Goal: Information Seeking & Learning: Learn about a topic

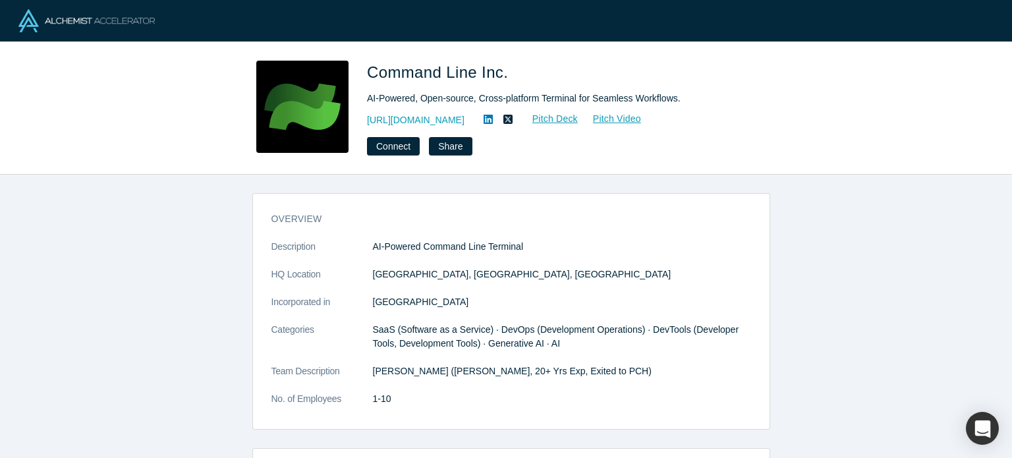
scroll to position [231, 0]
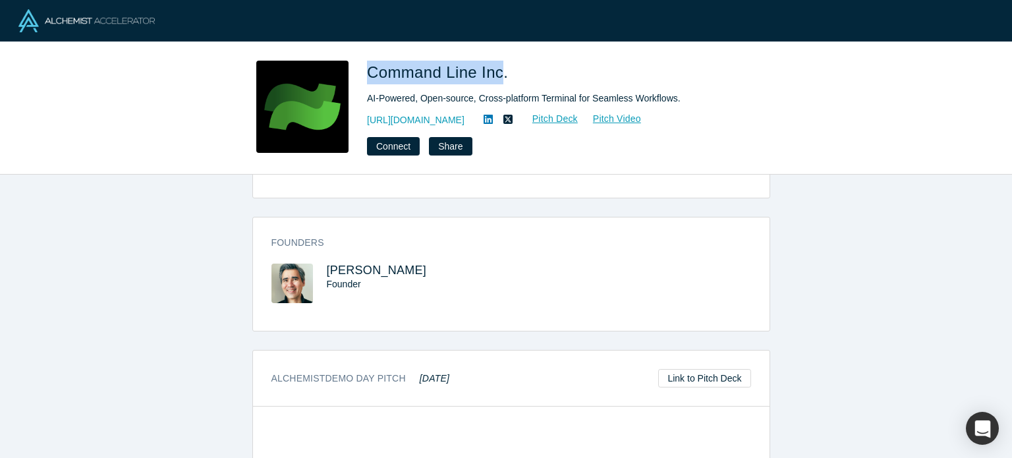
drag, startPoint x: 362, startPoint y: 71, endPoint x: 500, endPoint y: 65, distance: 138.5
click at [500, 65] on div "Command Line Inc. AI-Powered, Open-source, Cross-platform Terminal for Seamless…" at bounding box center [506, 108] width 518 height 95
copy span "Command Line Inc"
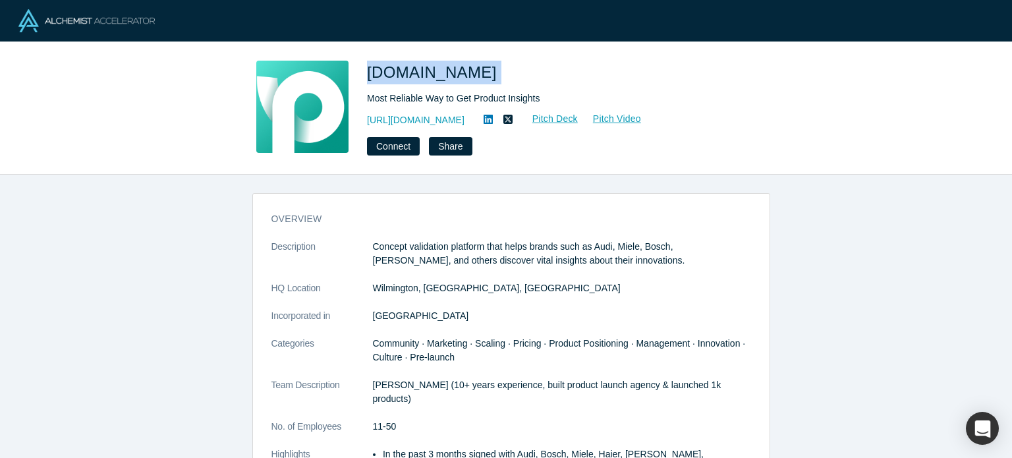
drag, startPoint x: 359, startPoint y: 72, endPoint x: 494, endPoint y: 57, distance: 135.2
click at [494, 57] on div "[DOMAIN_NAME] Most Reliable Way to Get Product Insights [URL][DOMAIN_NAME] Pitc…" at bounding box center [506, 108] width 1012 height 132
copy span "[DOMAIN_NAME]"
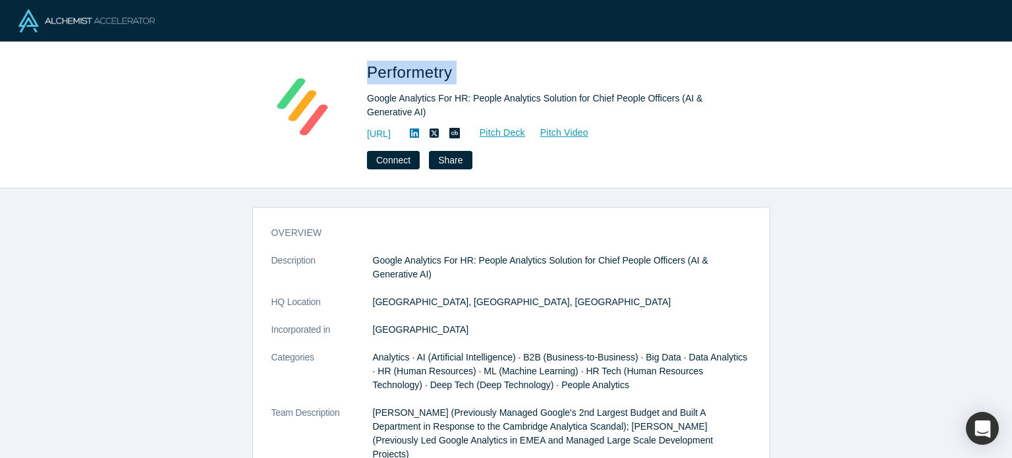
drag, startPoint x: 364, startPoint y: 67, endPoint x: 484, endPoint y: 72, distance: 120.0
click at [484, 72] on div "Performetry Google Analytics For HR: People Analytics Solution for Chief People…" at bounding box center [506, 115] width 518 height 109
click at [471, 71] on h1 "Performetry" at bounding box center [551, 73] width 369 height 24
drag, startPoint x: 364, startPoint y: 70, endPoint x: 448, endPoint y: 82, distance: 84.5
click at [448, 82] on div "Performetry Google Analytics For HR: People Analytics Solution for Chief People…" at bounding box center [506, 115] width 518 height 109
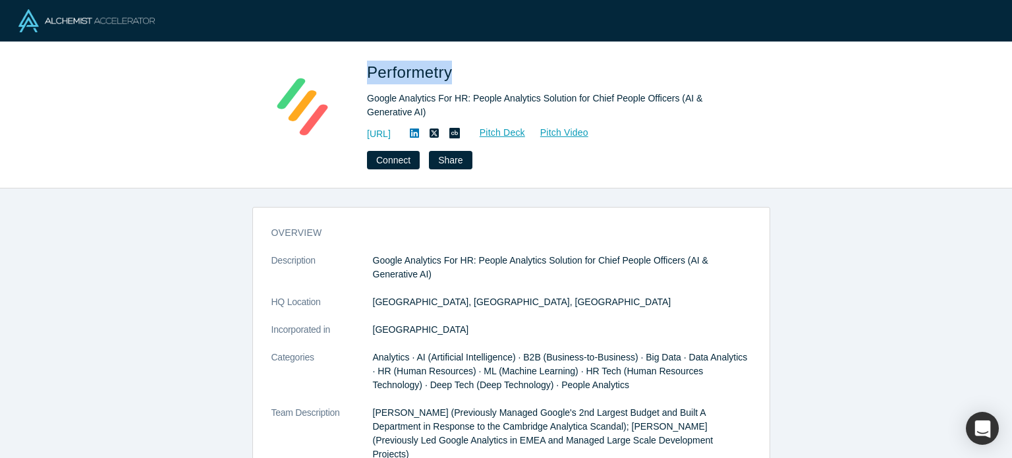
copy span "Performetry"
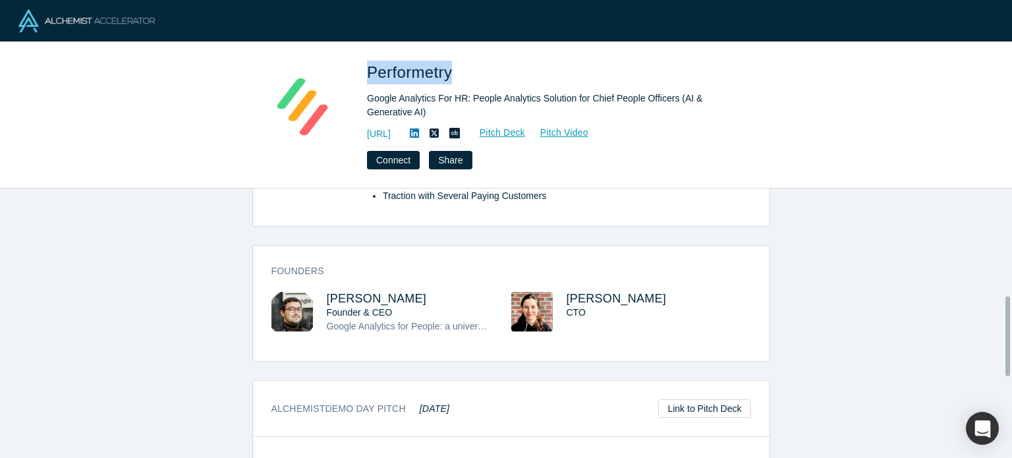
scroll to position [380, 0]
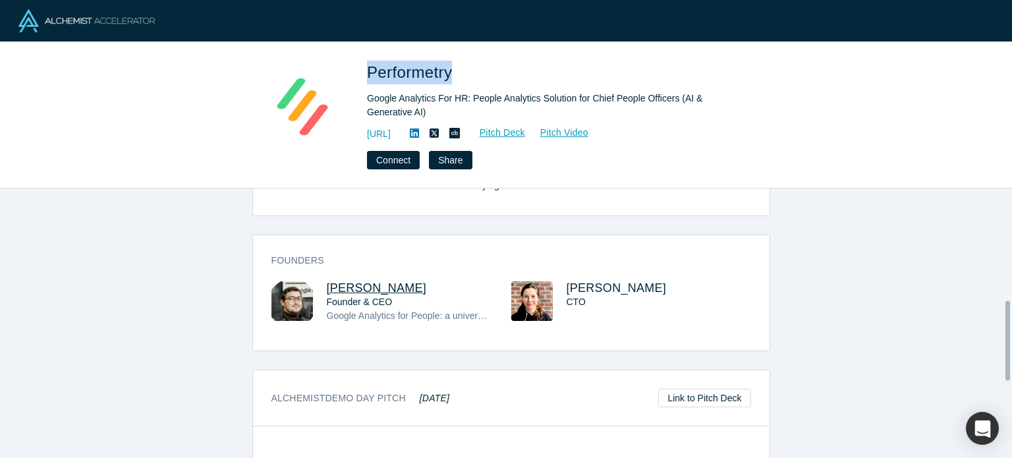
click at [367, 281] on span "Denys Grabchak" at bounding box center [377, 287] width 100 height 13
click at [580, 281] on span "Elena Grabchak" at bounding box center [617, 287] width 100 height 13
drag, startPoint x: 425, startPoint y: 271, endPoint x: 319, endPoint y: 274, distance: 106.2
click at [319, 281] on div "Denys Grabchak Founder & CEO Google Analytics for People: a universal analytics…" at bounding box center [392, 311] width 240 height 60
copy span "Denys Grabchak"
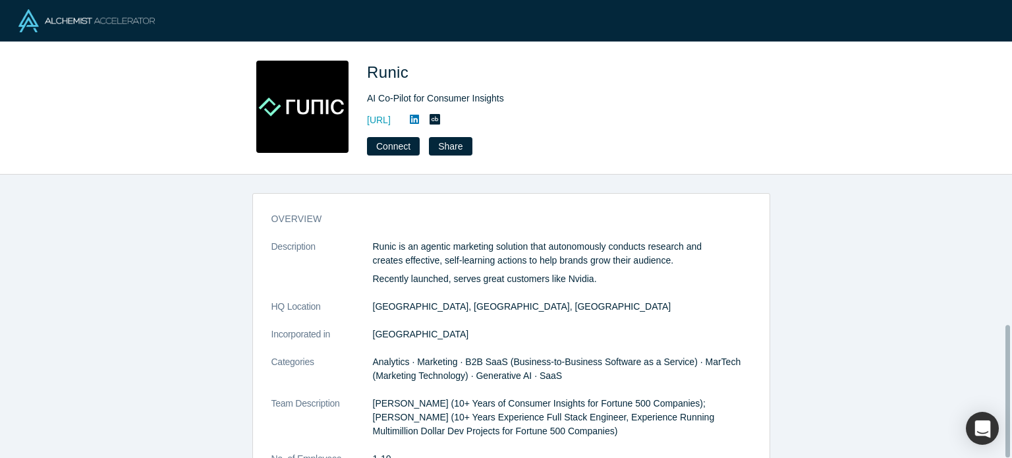
scroll to position [320, 0]
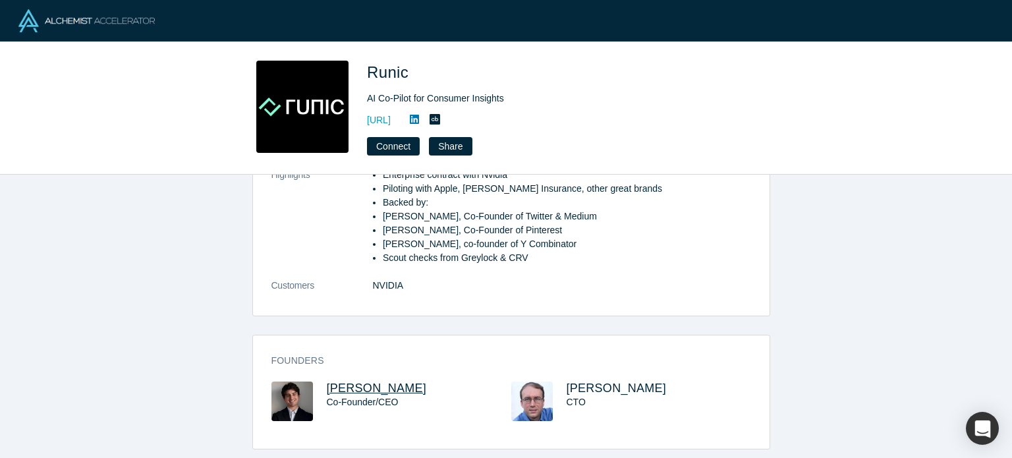
click at [351, 382] on span "Dan Edelman" at bounding box center [377, 388] width 100 height 13
click at [595, 382] on span "Ben Holt" at bounding box center [617, 388] width 100 height 13
drag, startPoint x: 404, startPoint y: 378, endPoint x: 324, endPoint y: 379, distance: 79.7
click at [327, 382] on h3 "Dan Edelman" at bounding box center [407, 389] width 161 height 14
copy span "Dan Edelman"
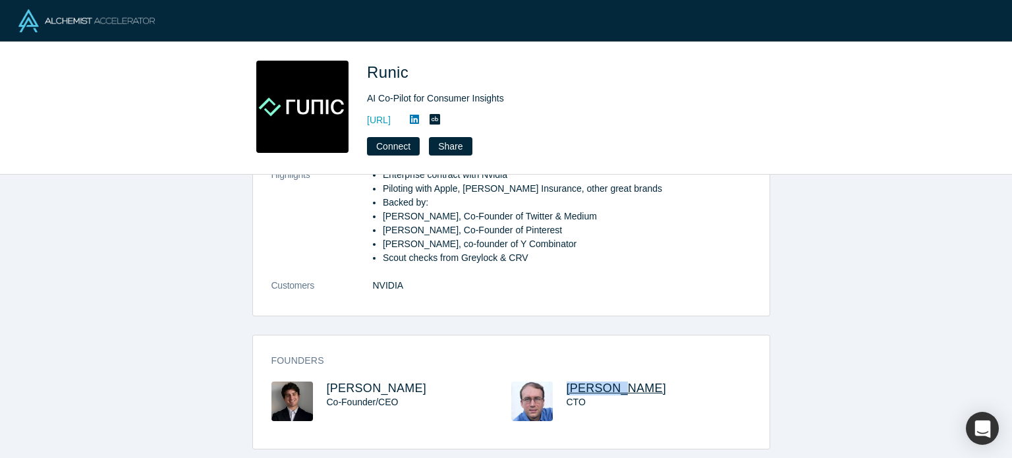
drag, startPoint x: 620, startPoint y: 376, endPoint x: 563, endPoint y: 376, distance: 57.3
click at [567, 382] on h3 "Ben Holt" at bounding box center [647, 389] width 161 height 14
copy span "Ben Holt"
drag, startPoint x: 410, startPoint y: 73, endPoint x: 368, endPoint y: 75, distance: 41.6
click at [368, 75] on span "Runic" at bounding box center [390, 72] width 46 height 18
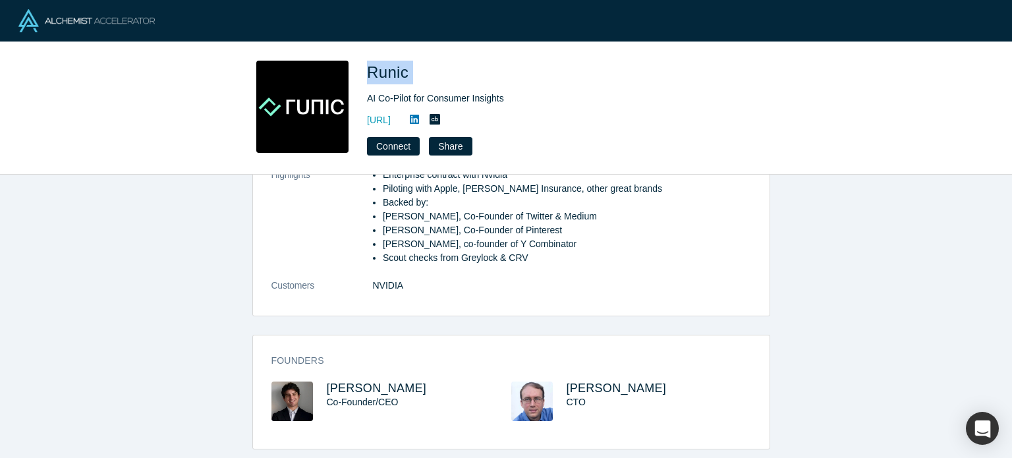
copy span "Runic"
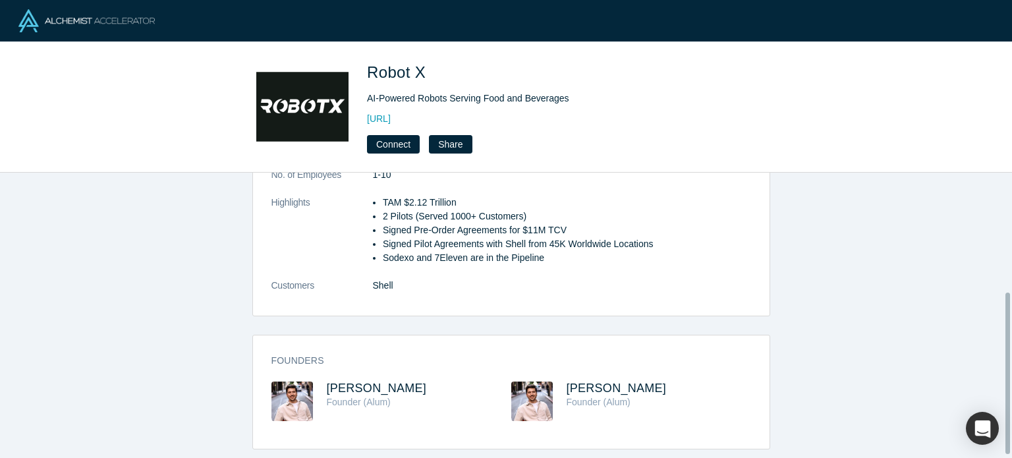
scroll to position [217, 0]
click at [365, 382] on span "[PERSON_NAME]" at bounding box center [377, 388] width 100 height 13
click at [586, 382] on span "[PERSON_NAME]" at bounding box center [617, 388] width 100 height 13
drag, startPoint x: 393, startPoint y: 378, endPoint x: 322, endPoint y: 376, distance: 71.9
click at [320, 382] on div "Nik Sakhno Founder (Alum)" at bounding box center [392, 411] width 240 height 58
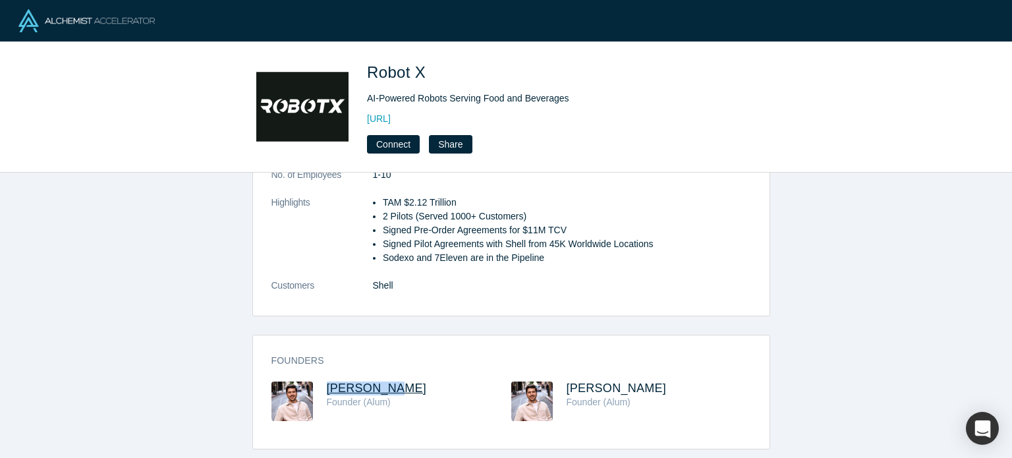
copy span "Nik Sakhno"
click at [414, 382] on h3 "Nik Sakhno" at bounding box center [407, 389] width 161 height 14
drag, startPoint x: 314, startPoint y: 374, endPoint x: 422, endPoint y: 376, distance: 108.1
click at [422, 382] on div "Nik Sakhno Founder (Alum)" at bounding box center [392, 411] width 240 height 58
copy div "Nik Sakhno"
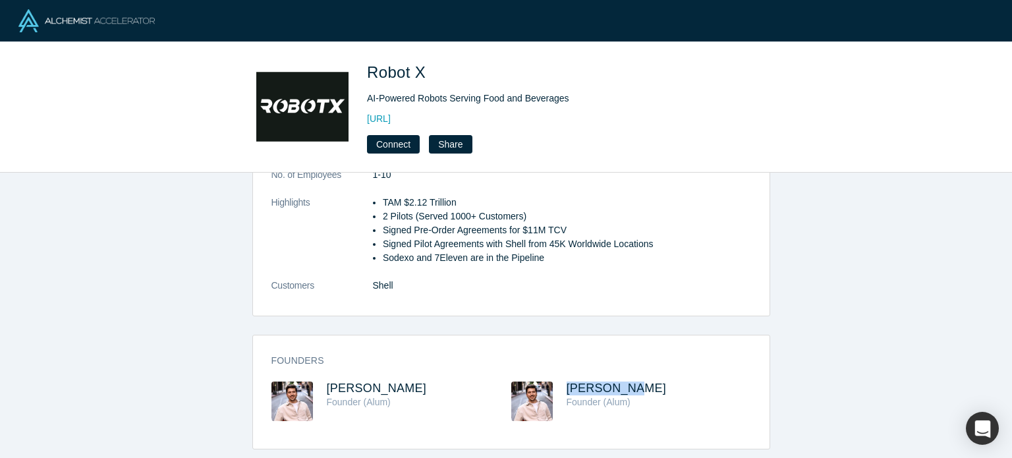
drag, startPoint x: 633, startPoint y: 376, endPoint x: 560, endPoint y: 374, distance: 72.5
click at [560, 382] on div "Nik Sakhno Founder (Alum)" at bounding box center [631, 411] width 240 height 58
copy span "Nik Sakhno"
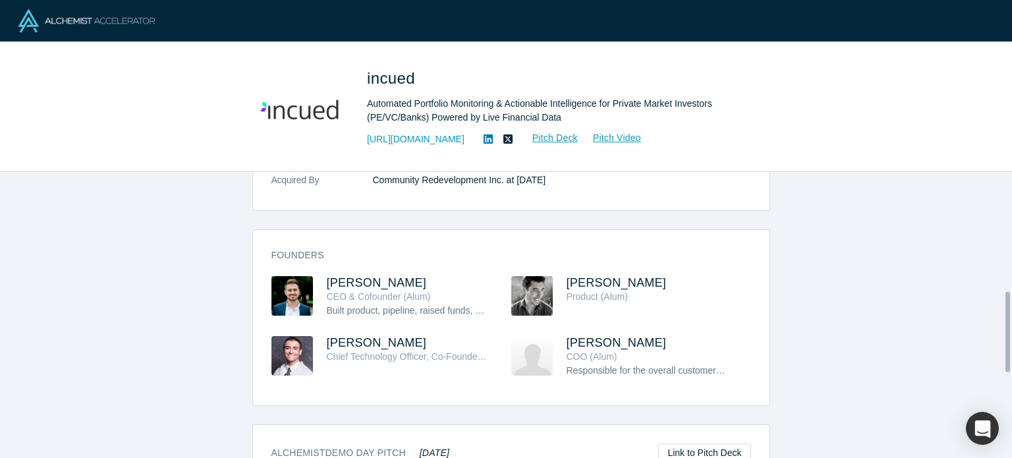
scroll to position [424, 0]
click at [365, 275] on span "Josh Furstoss" at bounding box center [377, 281] width 100 height 13
click at [372, 335] on span "Ameer Akashe" at bounding box center [377, 341] width 100 height 13
drag, startPoint x: 415, startPoint y: 256, endPoint x: 335, endPoint y: 253, distance: 79.8
click at [333, 275] on h3 "Josh Furstoss" at bounding box center [407, 282] width 161 height 14
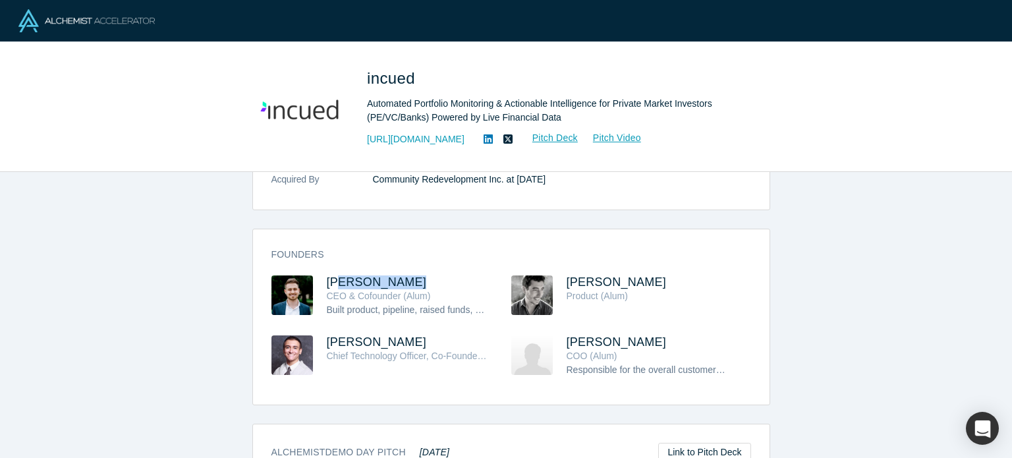
click at [437, 241] on div "Founders Josh Furstoss CEO & Cofounder (Alum) Built product, pipeline, raised f…" at bounding box center [511, 322] width 517 height 166
drag, startPoint x: 398, startPoint y: 256, endPoint x: 318, endPoint y: 255, distance: 80.4
click at [318, 275] on div "Josh Furstoss CEO & Cofounder (Alum) Built product, pipeline, raised funds, etc…" at bounding box center [392, 305] width 240 height 60
copy span "Josh Furstoss"
click at [484, 139] on icon at bounding box center [488, 139] width 9 height 11
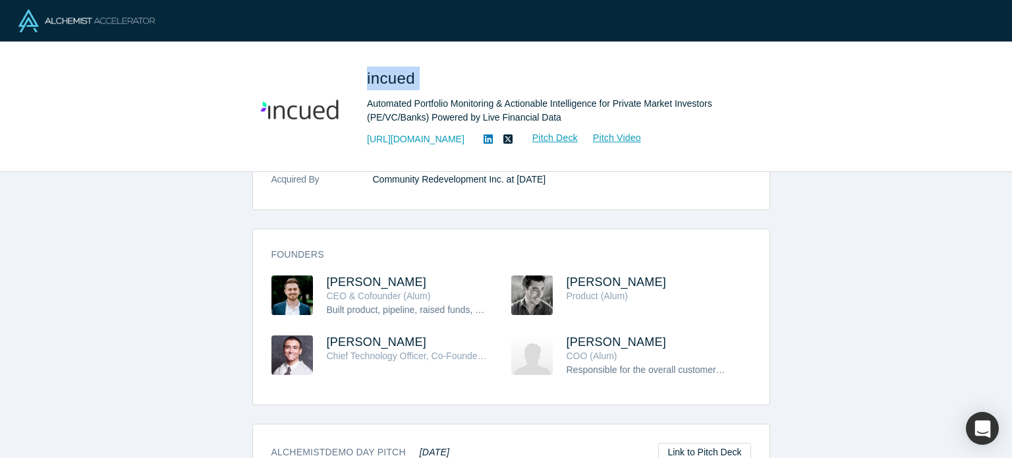
drag, startPoint x: 430, startPoint y: 78, endPoint x: 361, endPoint y: 79, distance: 69.2
click at [361, 79] on div "incued Automated Portfolio Monitoring & Actionable Intelligence for Private Mar…" at bounding box center [506, 107] width 518 height 92
copy span "incued"
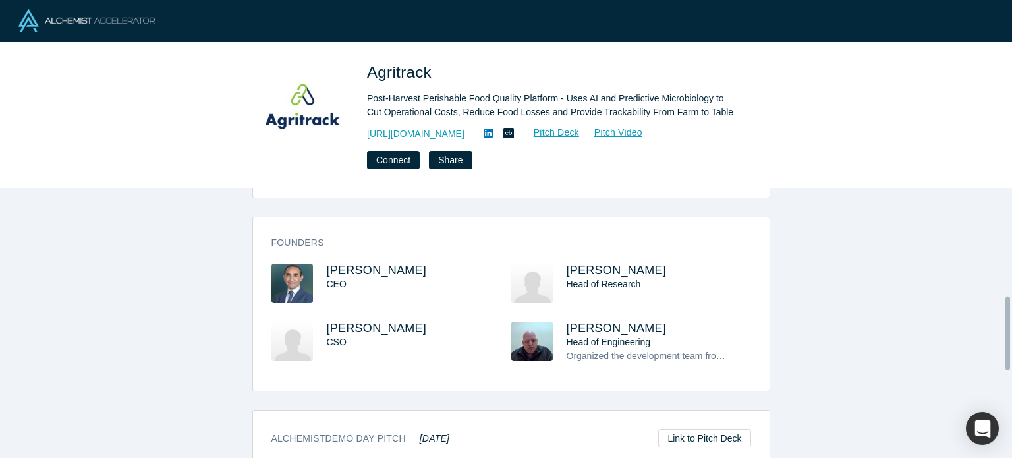
scroll to position [402, 0]
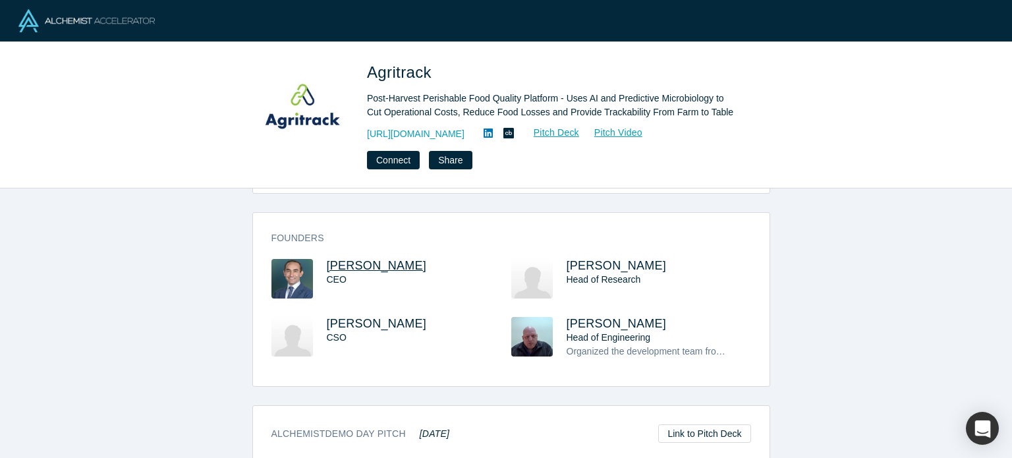
click at [367, 262] on span "[PERSON_NAME]" at bounding box center [377, 265] width 100 height 13
drag, startPoint x: 444, startPoint y: 69, endPoint x: 366, endPoint y: 69, distance: 77.8
click at [366, 69] on div "Agritrack Post-Harvest Perishable Food Quality Platform - Uses AI and Predictiv…" at bounding box center [506, 115] width 518 height 109
copy span "Agritrack"
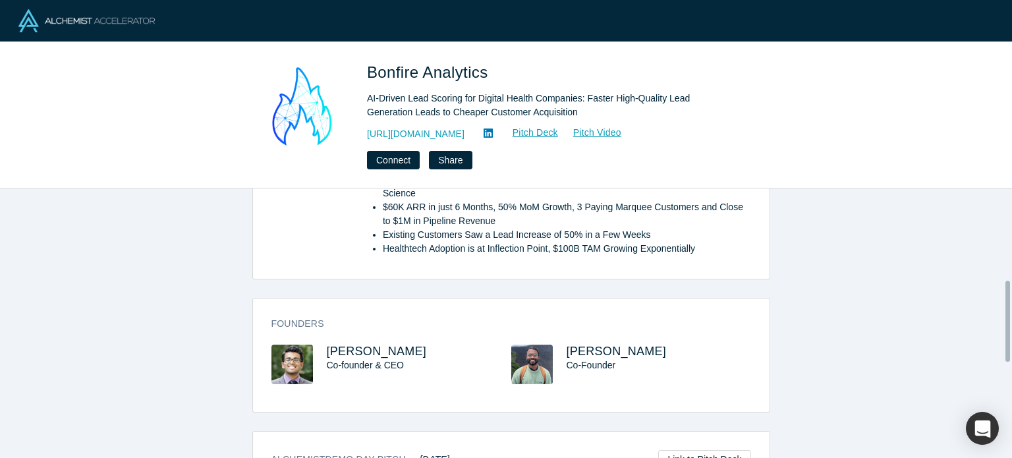
scroll to position [306, 0]
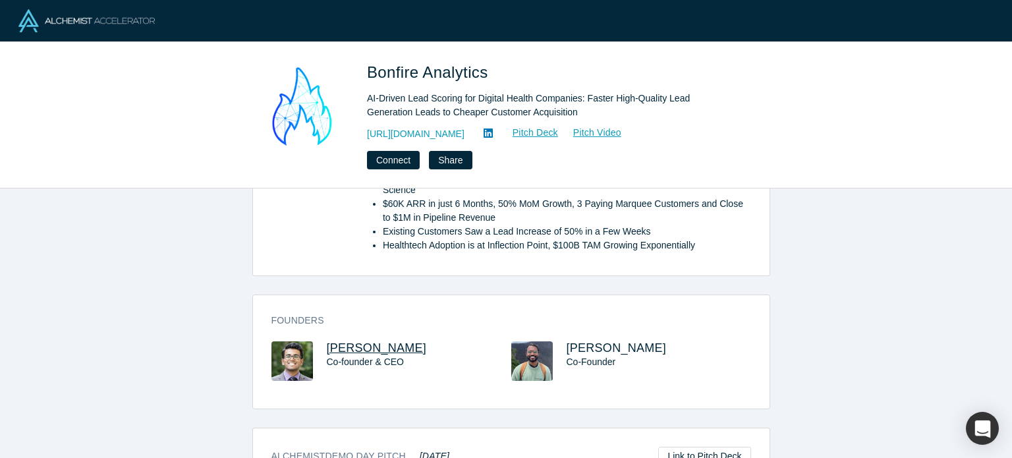
click at [372, 341] on span "[PERSON_NAME]" at bounding box center [377, 347] width 100 height 13
click at [580, 341] on span "[PERSON_NAME]" at bounding box center [617, 347] width 100 height 13
drag, startPoint x: 407, startPoint y: 334, endPoint x: 319, endPoint y: 328, distance: 87.9
click at [318, 341] on div "[PERSON_NAME] Co-founder & CEO" at bounding box center [392, 370] width 240 height 58
copy span "[PERSON_NAME]"
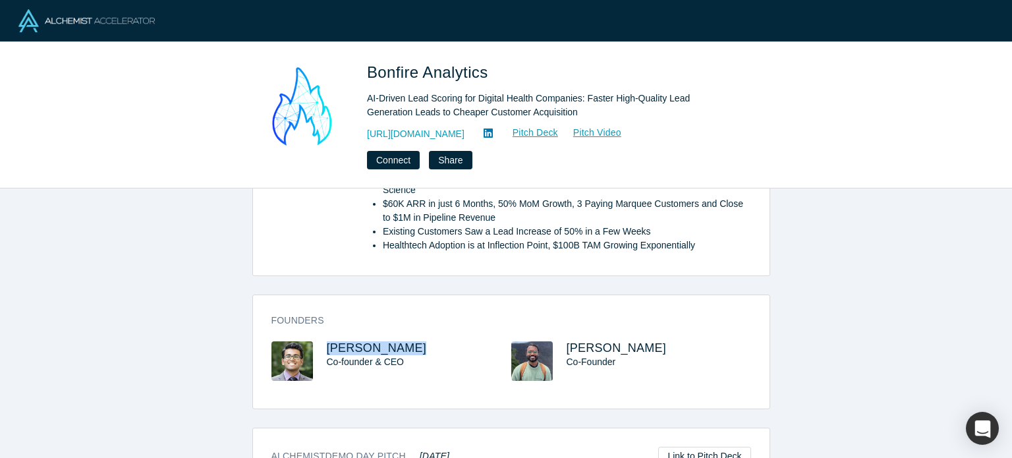
copy span "[PERSON_NAME]"
click at [493, 132] on icon at bounding box center [488, 133] width 9 height 9
drag, startPoint x: 503, startPoint y: 73, endPoint x: 366, endPoint y: 63, distance: 136.8
click at [366, 63] on div "Bonfire Analytics AI-Driven Lead Scoring for Digital Health Companies: Faster H…" at bounding box center [506, 115] width 518 height 109
copy span "Bonfire Analytics"
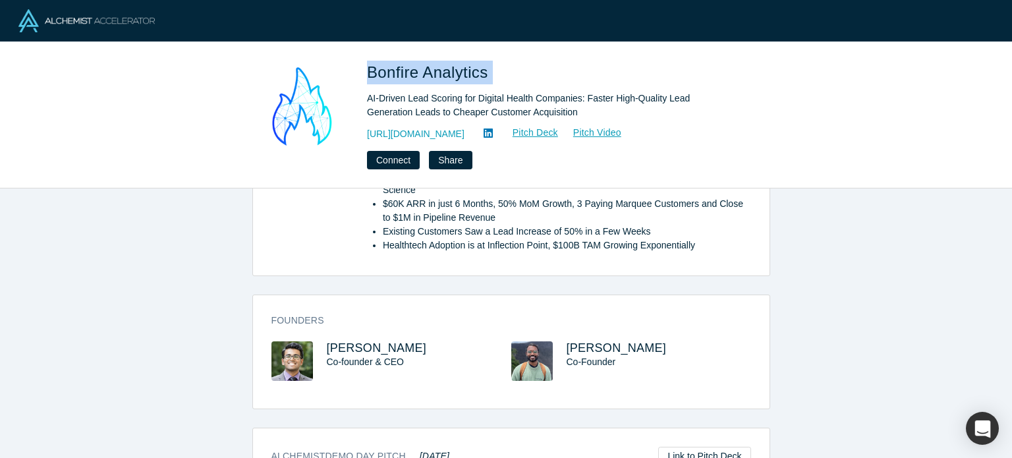
copy span "Bonfire Analytics"
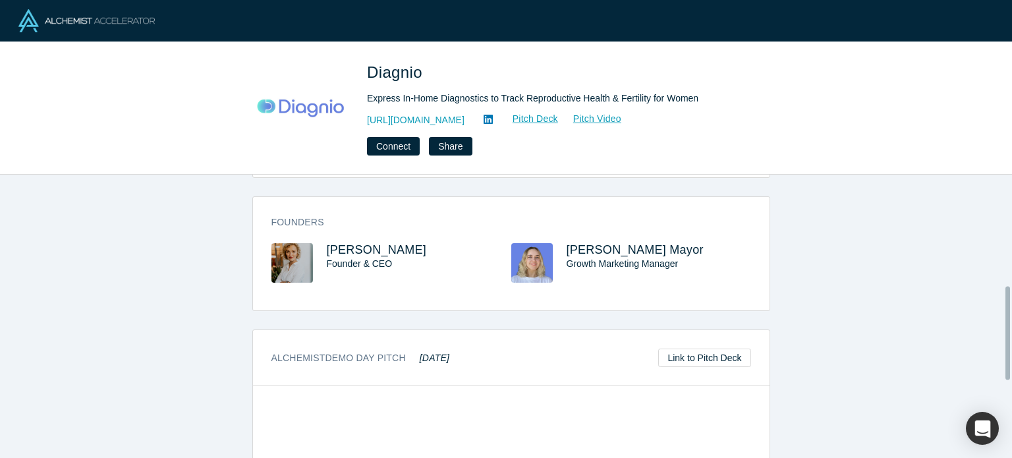
scroll to position [335, 0]
click at [351, 250] on span "[PERSON_NAME]" at bounding box center [377, 249] width 100 height 13
click at [484, 121] on icon at bounding box center [488, 119] width 9 height 11
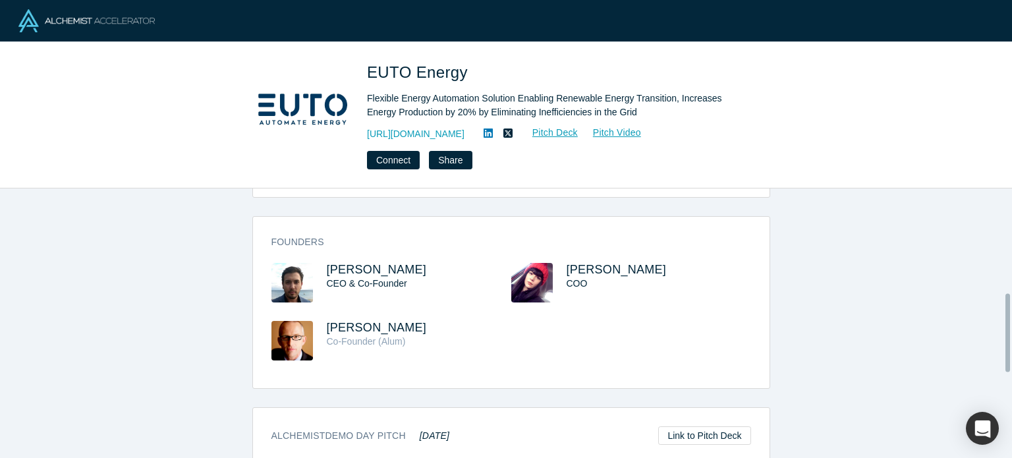
scroll to position [359, 0]
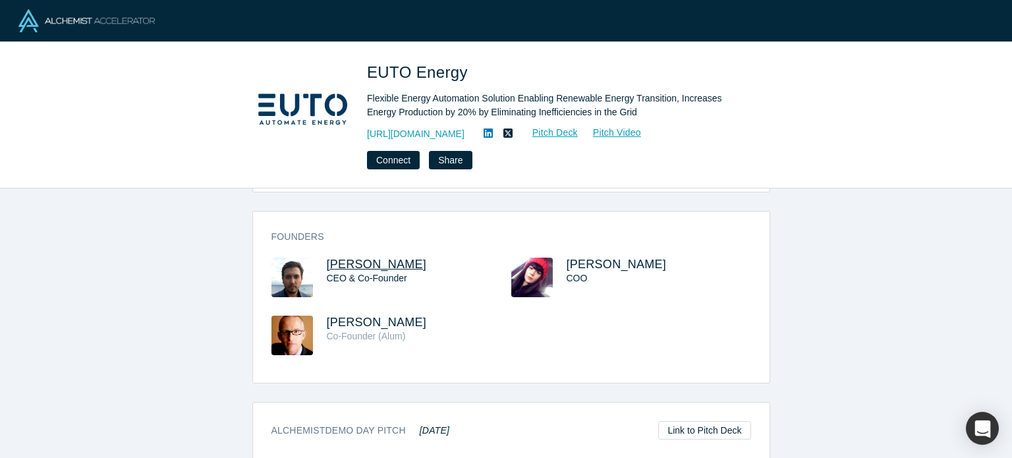
click at [357, 258] on span "Ali Karademir" at bounding box center [377, 264] width 100 height 13
click at [364, 316] on span "Robert Winder" at bounding box center [377, 322] width 100 height 13
click at [493, 136] on icon at bounding box center [488, 133] width 9 height 11
drag, startPoint x: 487, startPoint y: 79, endPoint x: 365, endPoint y: 73, distance: 122.1
click at [365, 73] on div "EUTO Energy Flexible Energy Automation Solution Enabling Renewable Energy Trans…" at bounding box center [506, 115] width 518 height 109
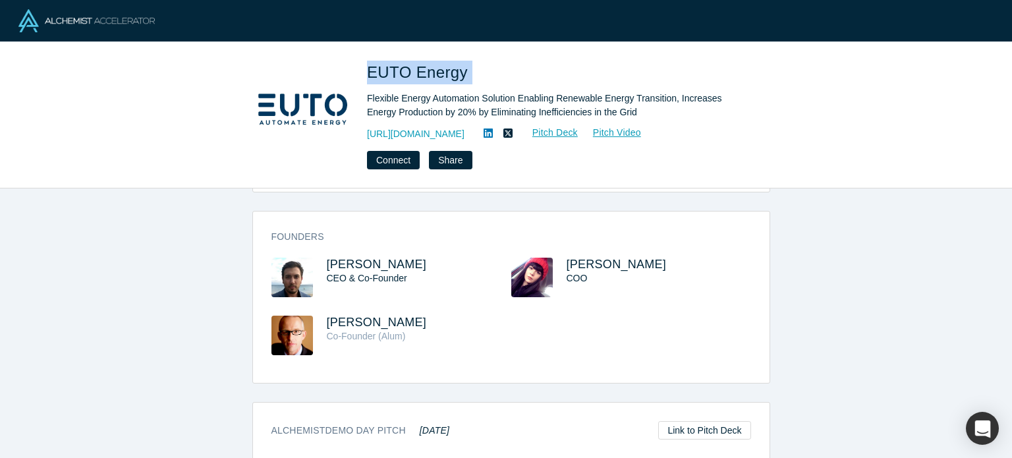
copy span "EUTO Energy"
click at [359, 316] on span "Robert Winder" at bounding box center [377, 322] width 100 height 13
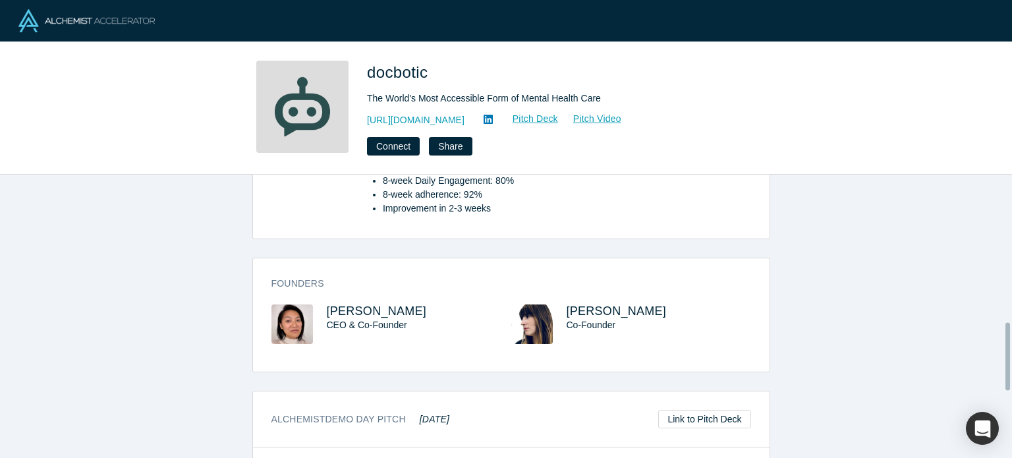
scroll to position [632, 0]
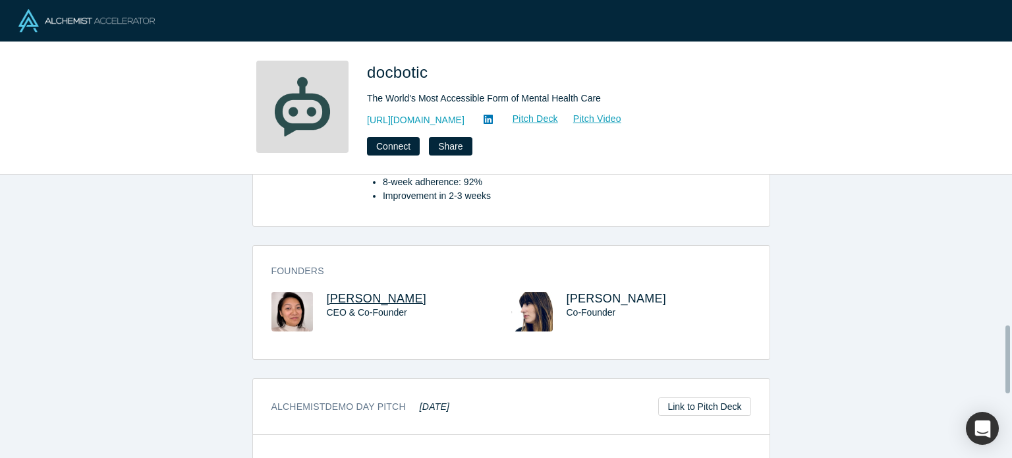
click at [364, 292] on span "Jenna Xu" at bounding box center [377, 298] width 100 height 13
click at [484, 119] on icon at bounding box center [488, 119] width 9 height 9
click at [331, 292] on span "Jenna Xu" at bounding box center [377, 298] width 100 height 13
drag, startPoint x: 393, startPoint y: 279, endPoint x: 303, endPoint y: 280, distance: 91.0
click at [302, 292] on div "Jenna Xu CEO & Co-Founder" at bounding box center [392, 321] width 240 height 58
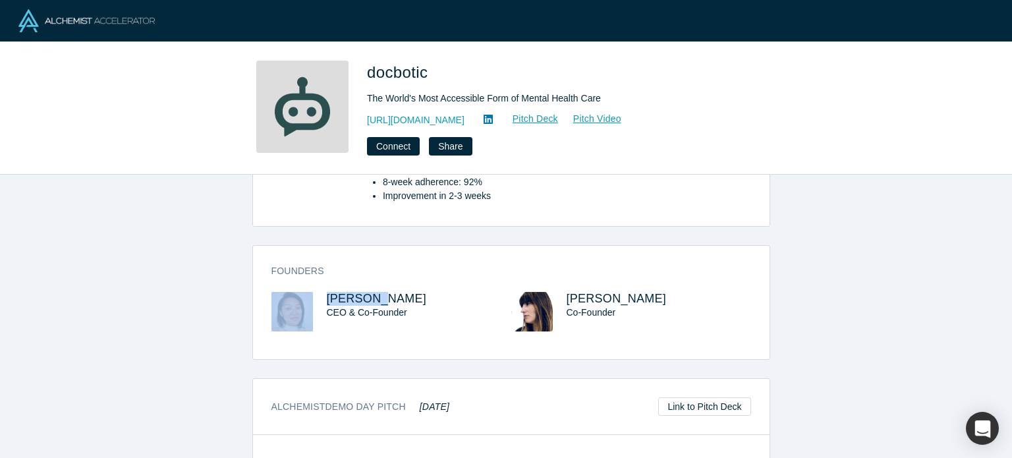
copy div "Jenna Xu"
click at [807, 299] on div "overview Description Our clinician- and survivor-led team is making evidence-ba…" at bounding box center [511, 321] width 1022 height 293
drag, startPoint x: 652, startPoint y: 268, endPoint x: 561, endPoint y: 277, distance: 92.0
click at [560, 277] on div "Founders Jenna Xu CEO & Co-Founder Chelsey Wilks Co-Founder" at bounding box center [511, 307] width 517 height 104
copy span "Chelsey Wilks"
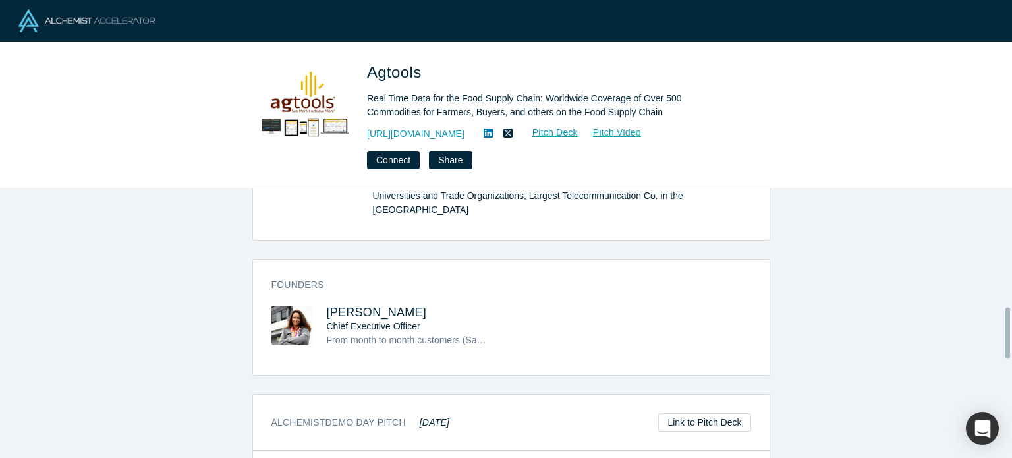
scroll to position [619, 0]
click at [366, 305] on span "Martha Montoya" at bounding box center [377, 311] width 100 height 13
drag, startPoint x: 432, startPoint y: 73, endPoint x: 360, endPoint y: 78, distance: 72.7
click at [360, 78] on div "Agtools Real Time Data for the Food Supply Chain: Worldwide Coverage of Over 50…" at bounding box center [506, 115] width 518 height 109
copy span "Agtools"
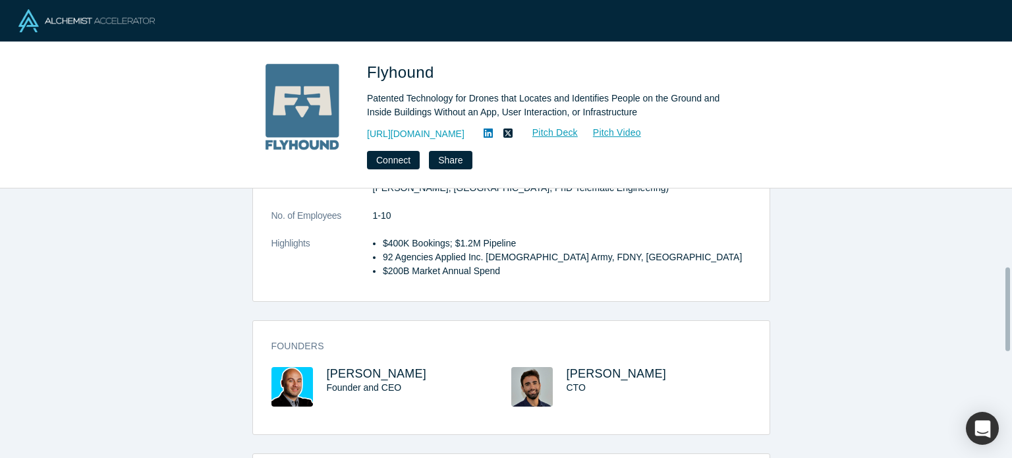
scroll to position [308, 0]
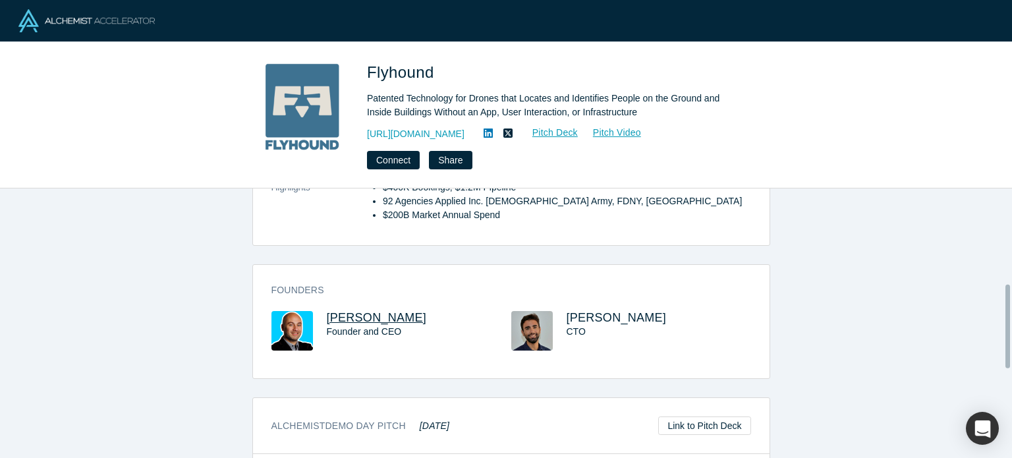
click at [393, 311] on span "[PERSON_NAME]" at bounding box center [377, 317] width 100 height 13
click at [618, 311] on span "[PERSON_NAME]" at bounding box center [617, 317] width 100 height 13
drag, startPoint x: 316, startPoint y: 297, endPoint x: 413, endPoint y: 299, distance: 96.2
click at [413, 311] on div "[PERSON_NAME] Founder and CEO" at bounding box center [392, 340] width 240 height 58
copy span "[PERSON_NAME]"
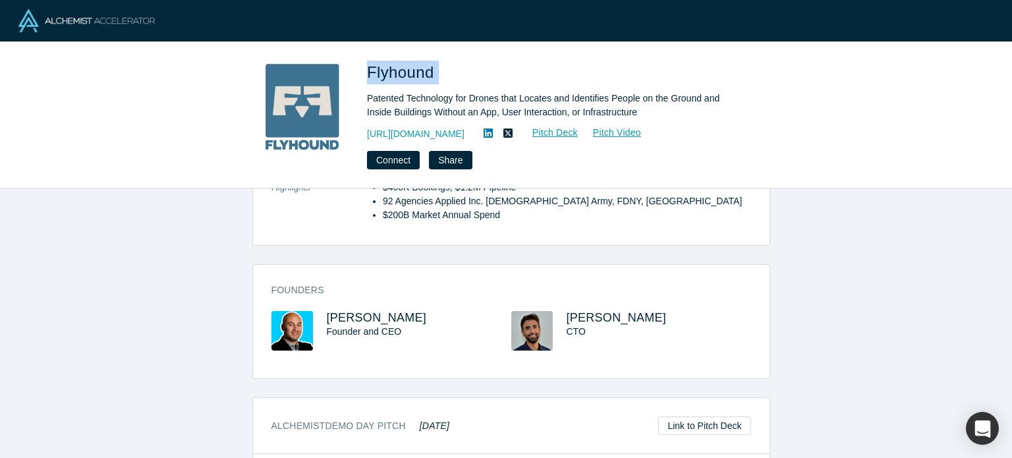
drag, startPoint x: 444, startPoint y: 79, endPoint x: 369, endPoint y: 71, distance: 75.0
click at [369, 72] on h1 "Flyhound" at bounding box center [551, 73] width 369 height 24
copy span "Flyhound"
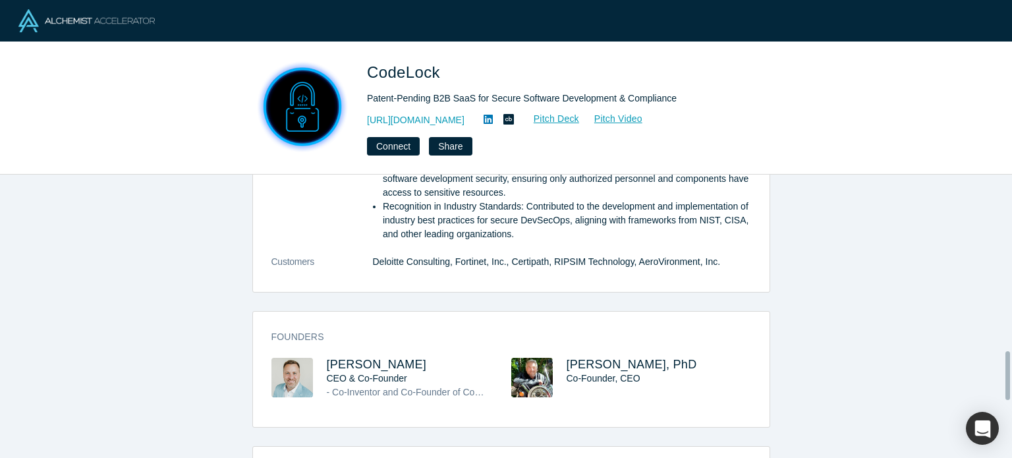
scroll to position [1033, 0]
click at [380, 357] on span "[PERSON_NAME]" at bounding box center [377, 363] width 100 height 13
click at [635, 357] on span "[PERSON_NAME], PhD" at bounding box center [632, 363] width 130 height 13
drag, startPoint x: 282, startPoint y: 263, endPoint x: 419, endPoint y: 332, distance: 153.3
click at [419, 332] on div "overview Description CodeLock, Inc. is at the forefront of cybersecurity innova…" at bounding box center [511, 321] width 1022 height 293
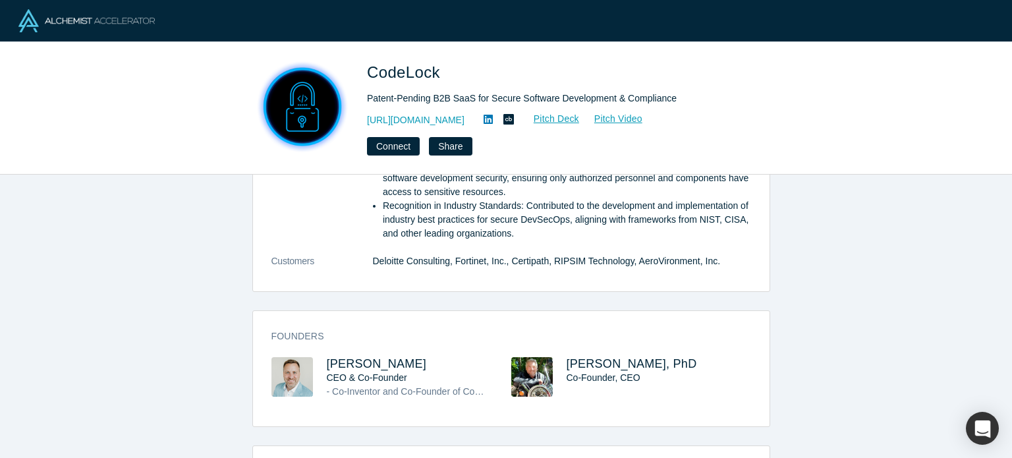
click at [419, 332] on div "Founders [PERSON_NAME] CEO & Co-Founder - Co-Inventor and Co-Founder of CodeLoc…" at bounding box center [511, 373] width 517 height 106
drag, startPoint x: 411, startPoint y: 350, endPoint x: 324, endPoint y: 338, distance: 88.5
click at [324, 338] on div "Founders [PERSON_NAME] CEO & Co-Founder - Co-Inventor and Co-Founder of CodeLoc…" at bounding box center [511, 373] width 517 height 106
copy span "[PERSON_NAME]"
drag, startPoint x: 557, startPoint y: 343, endPoint x: 620, endPoint y: 347, distance: 63.4
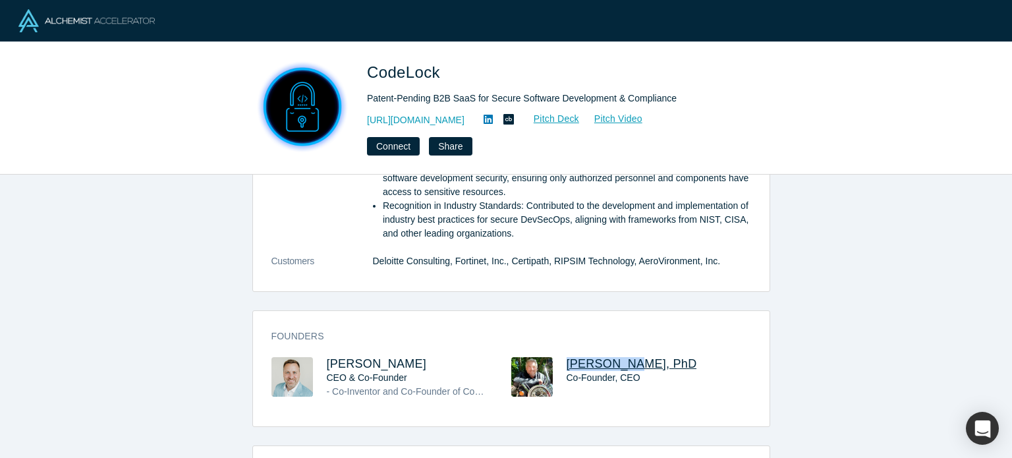
click at [620, 347] on div "Founders [PERSON_NAME] CEO & Co-Founder - Co-Inventor and Co-Founder of CodeLoc…" at bounding box center [511, 373] width 517 height 106
copy span "[PERSON_NAME]"
drag, startPoint x: 441, startPoint y: 76, endPoint x: 361, endPoint y: 66, distance: 80.4
click at [361, 66] on div "CodeLock Patent-Pending B2B SaaS for Secure Software Development & Compliance […" at bounding box center [506, 108] width 518 height 95
copy span "CodeLock"
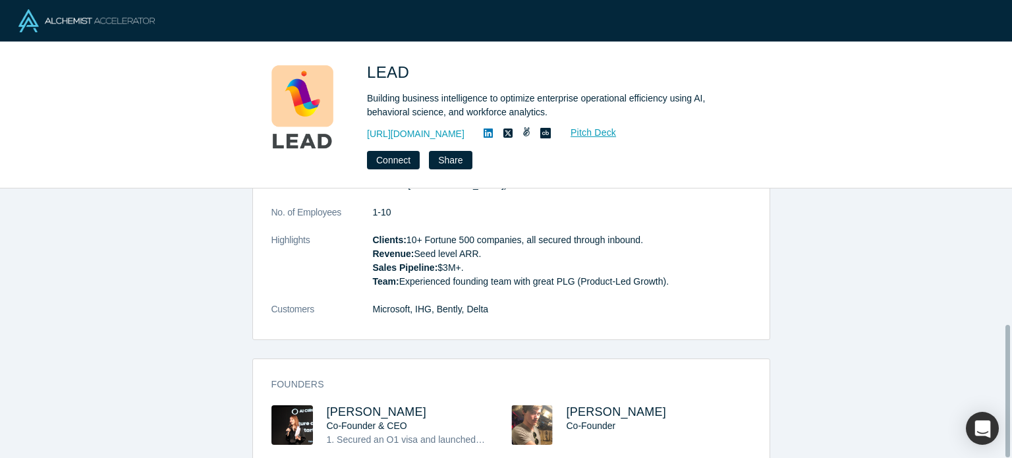
scroll to position [276, 0]
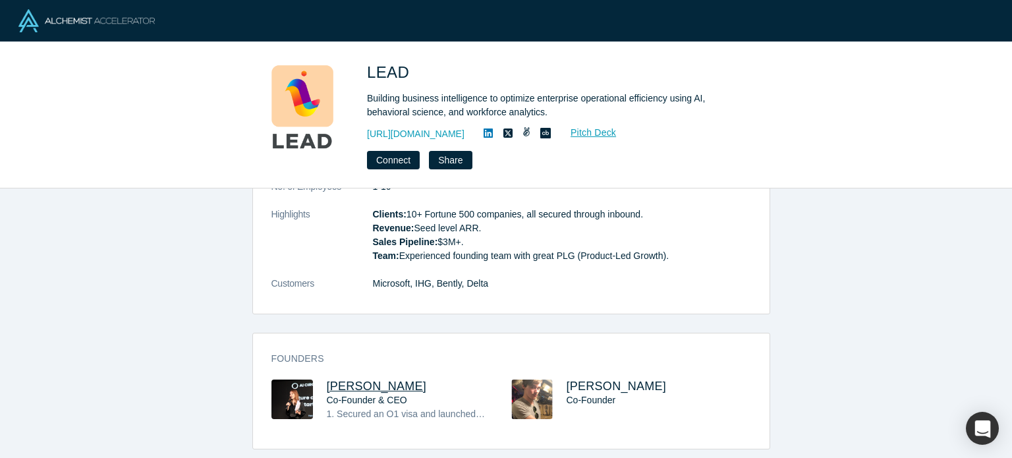
click at [374, 382] on span "[PERSON_NAME]" at bounding box center [377, 386] width 100 height 13
click at [589, 380] on span "[PERSON_NAME]" at bounding box center [617, 386] width 100 height 13
click at [484, 129] on icon at bounding box center [488, 133] width 9 height 9
drag, startPoint x: 365, startPoint y: 68, endPoint x: 407, endPoint y: 72, distance: 41.7
click at [407, 72] on div "LEAD Building business intelligence to optimize enterprise operational efficien…" at bounding box center [506, 115] width 518 height 109
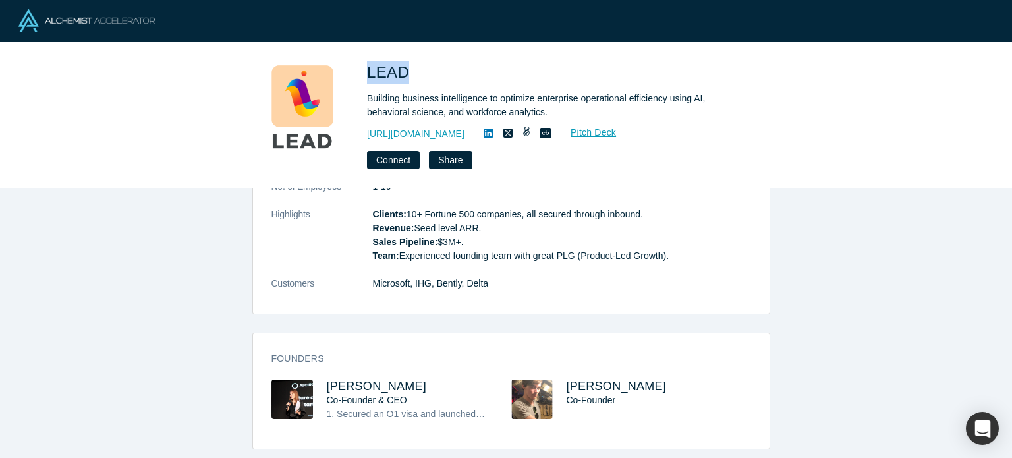
copy span "LEAD"
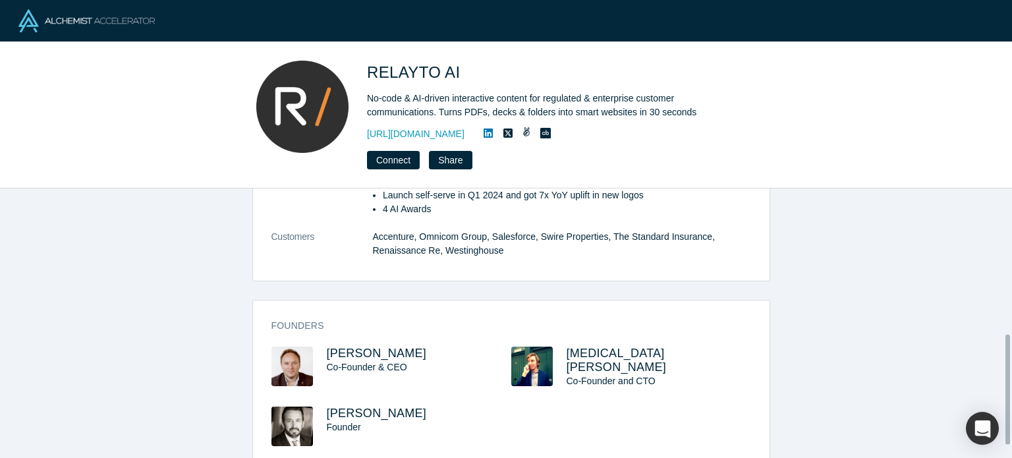
scroll to position [388, 0]
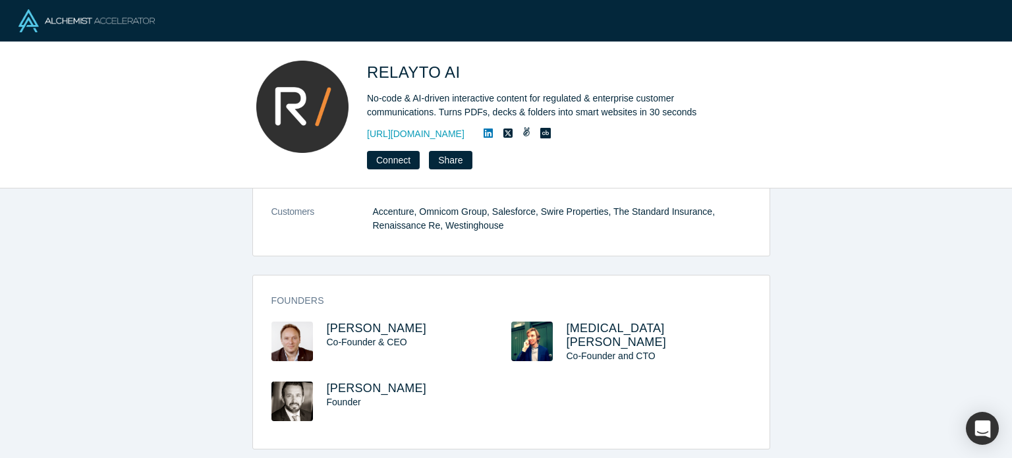
click at [422, 322] on h3 "Alex Shevelenko" at bounding box center [407, 329] width 161 height 14
drag, startPoint x: 422, startPoint y: 318, endPoint x: 320, endPoint y: 310, distance: 101.8
click at [320, 310] on div "Founders Alex Shevelenko Co-Founder & CEO Nikita Korotaev Co-Founder and CTO Pe…" at bounding box center [511, 367] width 517 height 164
click at [375, 322] on span "Alex Shevelenko" at bounding box center [377, 328] width 100 height 13
click at [579, 325] on span "Nikita Korotaev" at bounding box center [617, 335] width 100 height 27
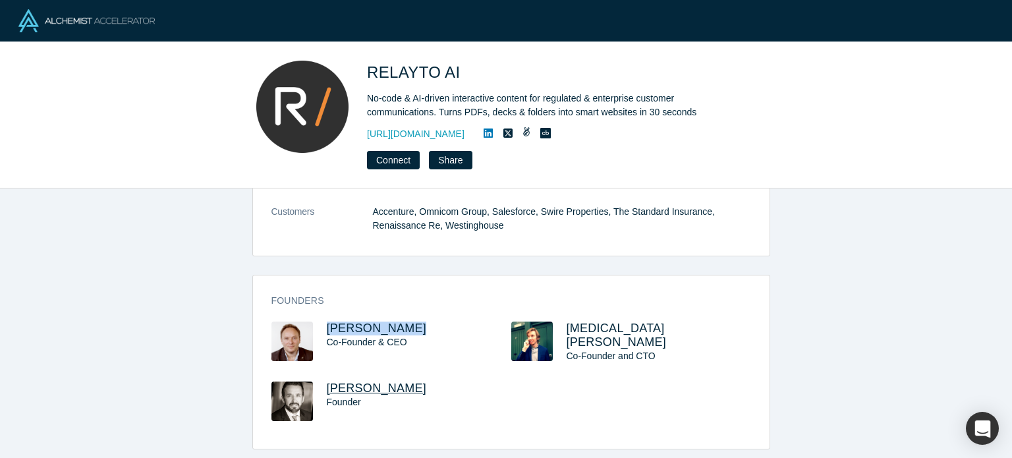
click at [340, 382] on span "Pete Vrettakos" at bounding box center [377, 388] width 100 height 13
click at [293, 331] on img at bounding box center [293, 342] width 42 height 40
click at [414, 382] on h3 "Pete Vrettakos" at bounding box center [407, 389] width 161 height 14
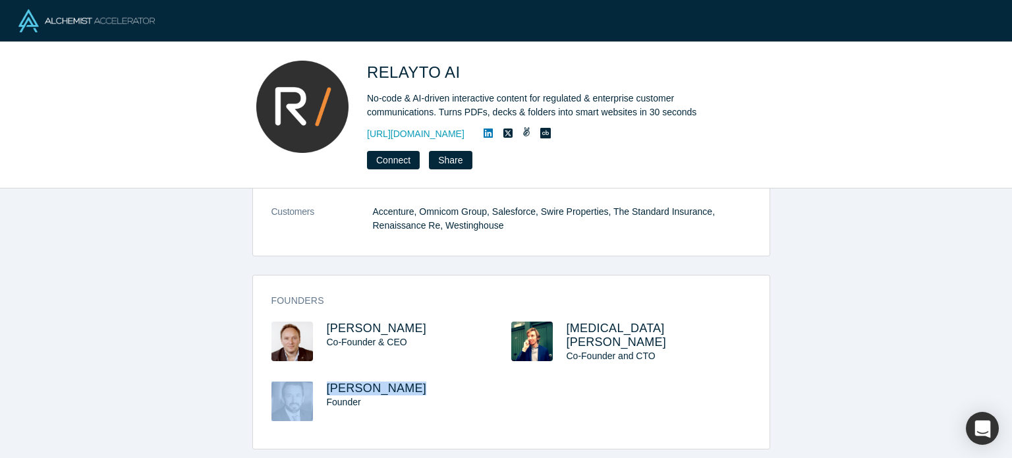
drag, startPoint x: 414, startPoint y: 382, endPoint x: 306, endPoint y: 383, distance: 107.4
click at [306, 384] on div "Pete Vrettakos Founder" at bounding box center [392, 411] width 240 height 58
click at [438, 395] on div "Founder" at bounding box center [407, 402] width 161 height 14
drag, startPoint x: 401, startPoint y: 382, endPoint x: 320, endPoint y: 372, distance: 81.7
click at [320, 382] on div "Pete Vrettakos Founder" at bounding box center [392, 411] width 240 height 58
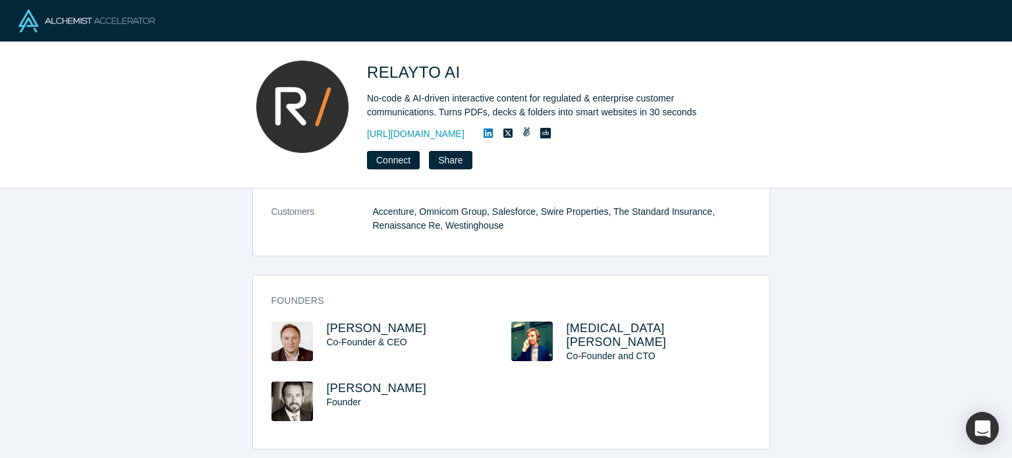
copy span "Pete Vrettakos"
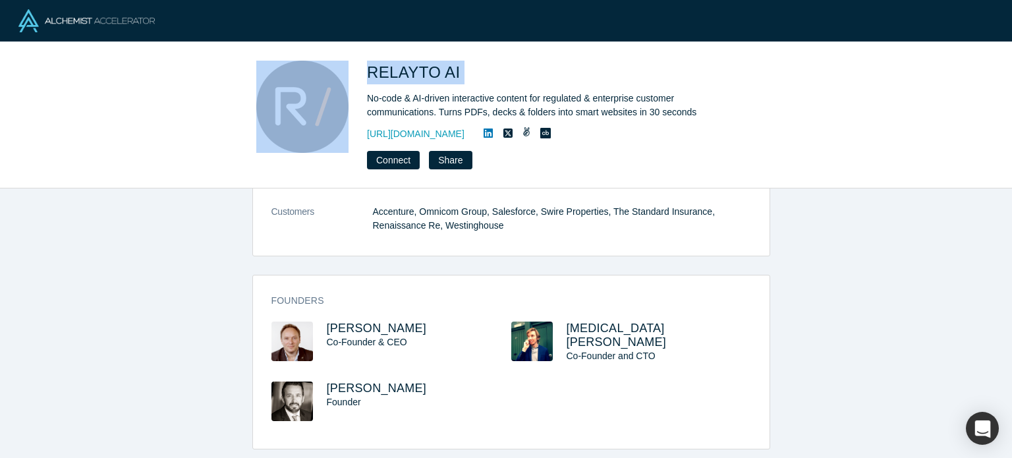
drag, startPoint x: 357, startPoint y: 69, endPoint x: 486, endPoint y: 65, distance: 129.9
click at [486, 65] on div "RELAYTO AI No-code & AI-driven interactive content for regulated & enterprise c…" at bounding box center [506, 115] width 518 height 109
copy div "RELAYTO AI"
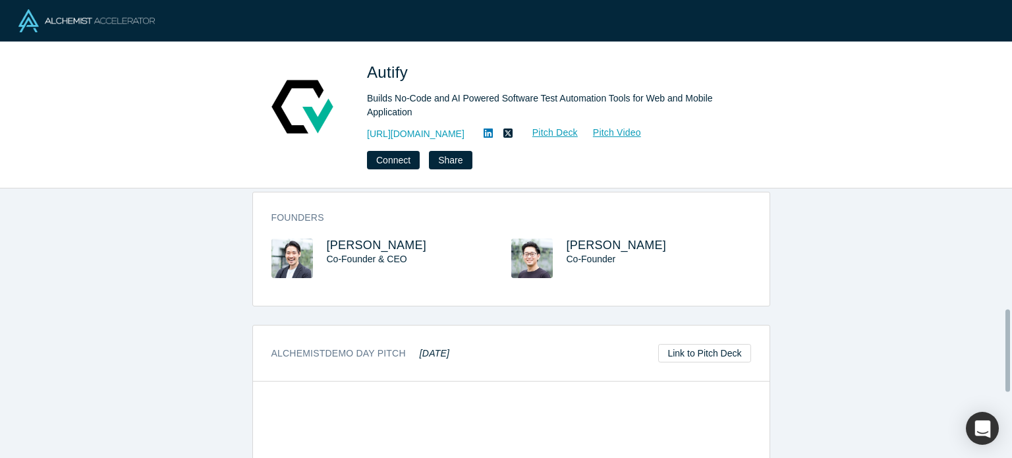
scroll to position [395, 0]
click at [372, 238] on span "[PERSON_NAME]" at bounding box center [377, 244] width 100 height 13
click at [573, 238] on span "[PERSON_NAME]" at bounding box center [617, 244] width 100 height 13
drag, startPoint x: 407, startPoint y: 234, endPoint x: 315, endPoint y: 227, distance: 91.8
click at [314, 238] on div "Ryo Chikazawa Co-Founder & CEO" at bounding box center [392, 267] width 240 height 58
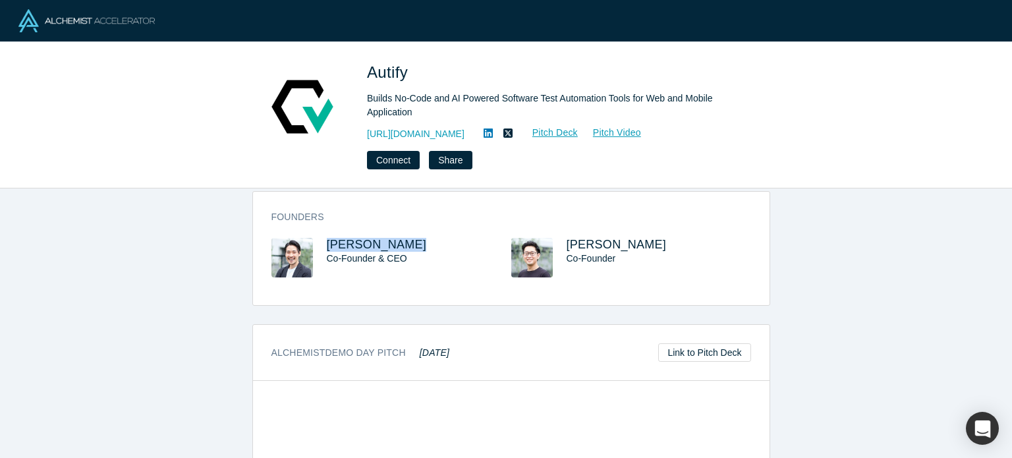
copy span "Ryo Chikazawa"
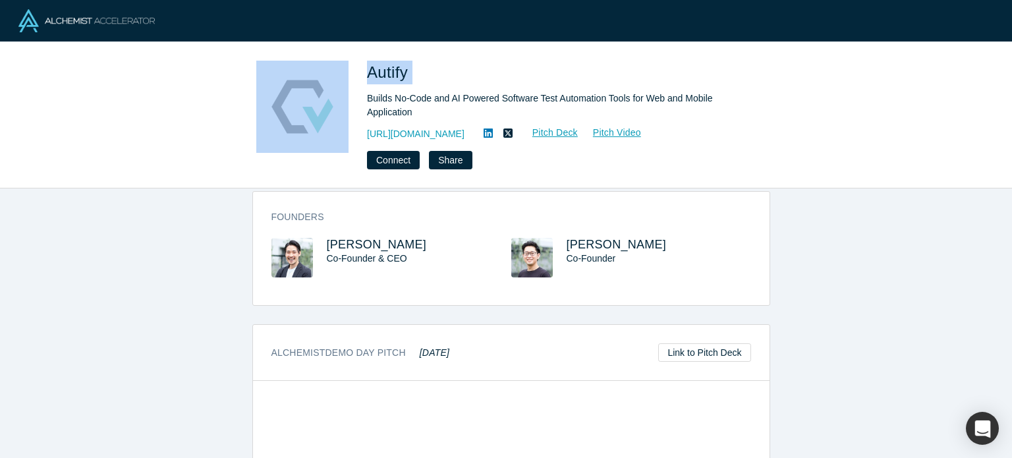
drag, startPoint x: 435, startPoint y: 71, endPoint x: 352, endPoint y: 69, distance: 83.1
click at [351, 69] on div "Autify Builds No-Code and AI Powered Software Test Automation Tools for Web and…" at bounding box center [506, 115] width 518 height 109
copy div "Autify"
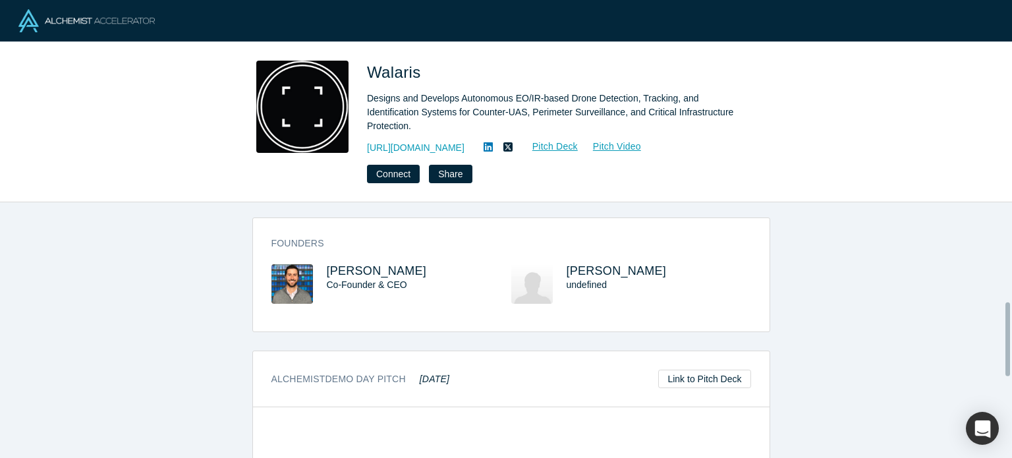
scroll to position [388, 0]
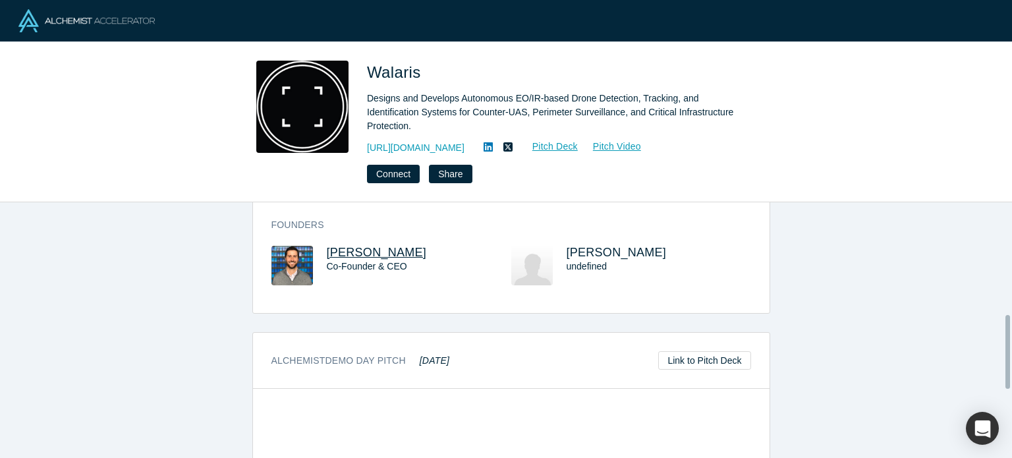
click at [353, 252] on span "[PERSON_NAME]" at bounding box center [377, 252] width 100 height 13
click at [488, 149] on icon at bounding box center [488, 147] width 9 height 11
drag, startPoint x: 403, startPoint y: 253, endPoint x: 306, endPoint y: 253, distance: 97.5
click at [306, 253] on div "[PERSON_NAME] Co-Founder & CEO" at bounding box center [392, 275] width 240 height 58
copy div "[PERSON_NAME]"
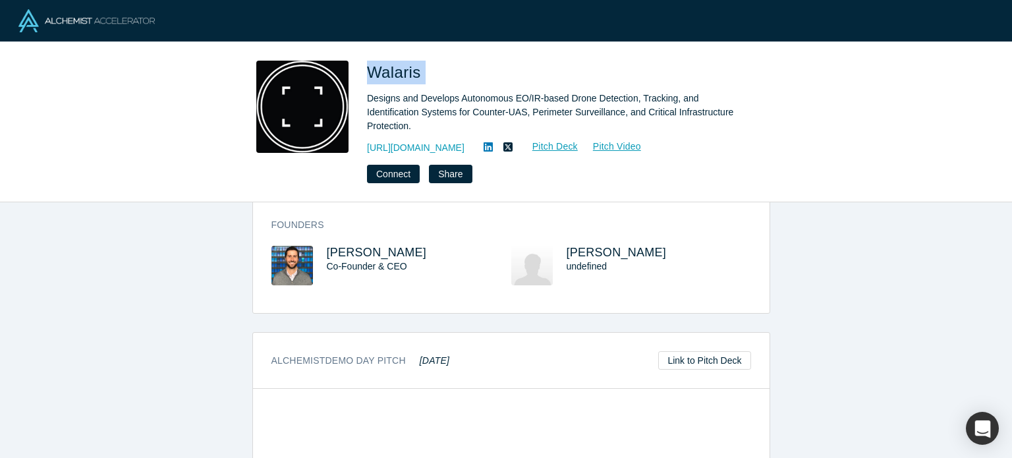
drag, startPoint x: 440, startPoint y: 76, endPoint x: 359, endPoint y: 68, distance: 81.5
click at [359, 69] on div "Walaris Designs and Develops Autonomous EO/IR-based Drone Detection, Tracking, …" at bounding box center [506, 122] width 518 height 123
copy span "Walaris"
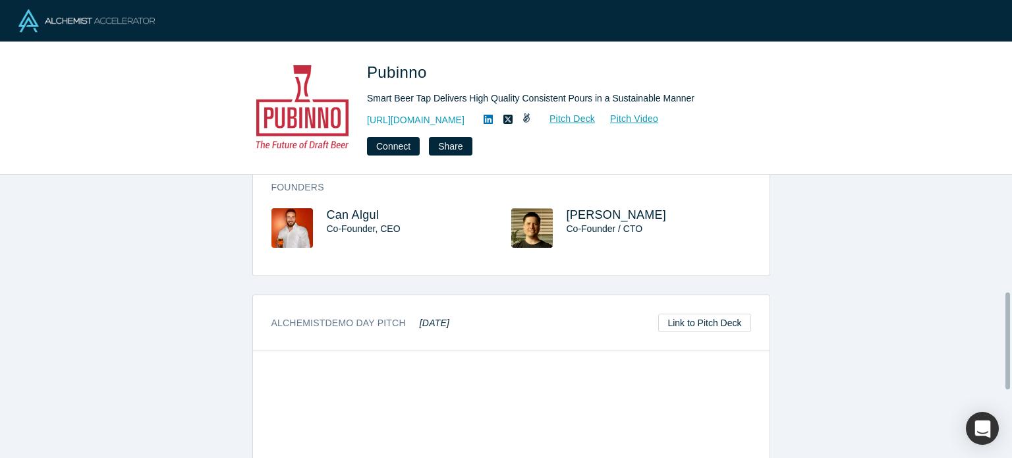
scroll to position [343, 0]
click at [361, 214] on span "Can Algul" at bounding box center [353, 214] width 52 height 13
click at [593, 213] on span "[PERSON_NAME]" at bounding box center [617, 214] width 100 height 13
drag, startPoint x: 381, startPoint y: 208, endPoint x: 322, endPoint y: 211, distance: 59.4
click at [327, 214] on h3 "Can Algul" at bounding box center [407, 215] width 161 height 14
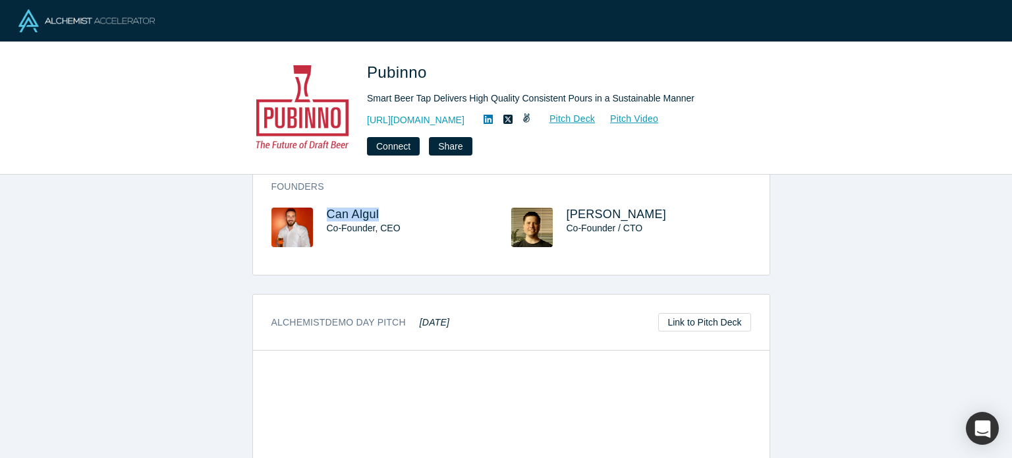
copy span "Can Algul"
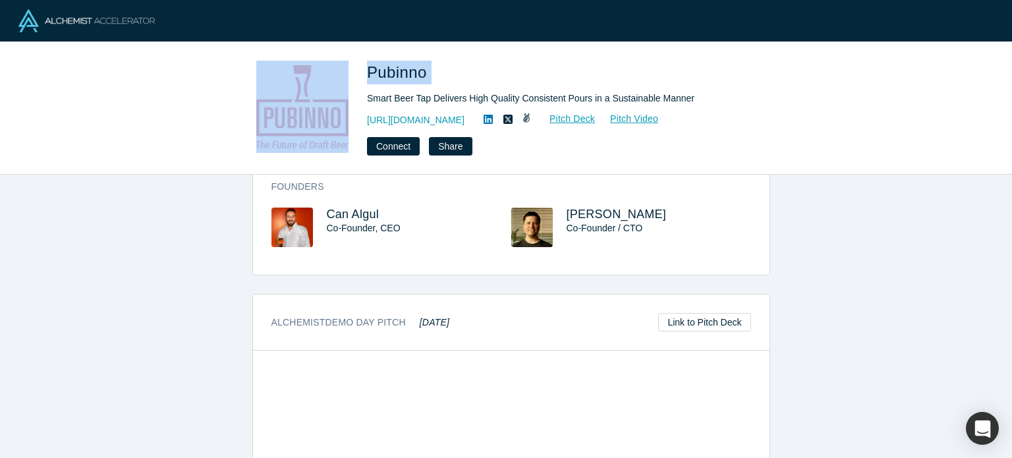
drag, startPoint x: 426, startPoint y: 71, endPoint x: 356, endPoint y: 69, distance: 70.5
click at [356, 69] on div "Pubinno Smart Beer Tap Delivers High Quality Consistent Pours in a Sustainable …" at bounding box center [506, 108] width 518 height 95
copy div "Pubinno"
